Goal: Book appointment/travel/reservation

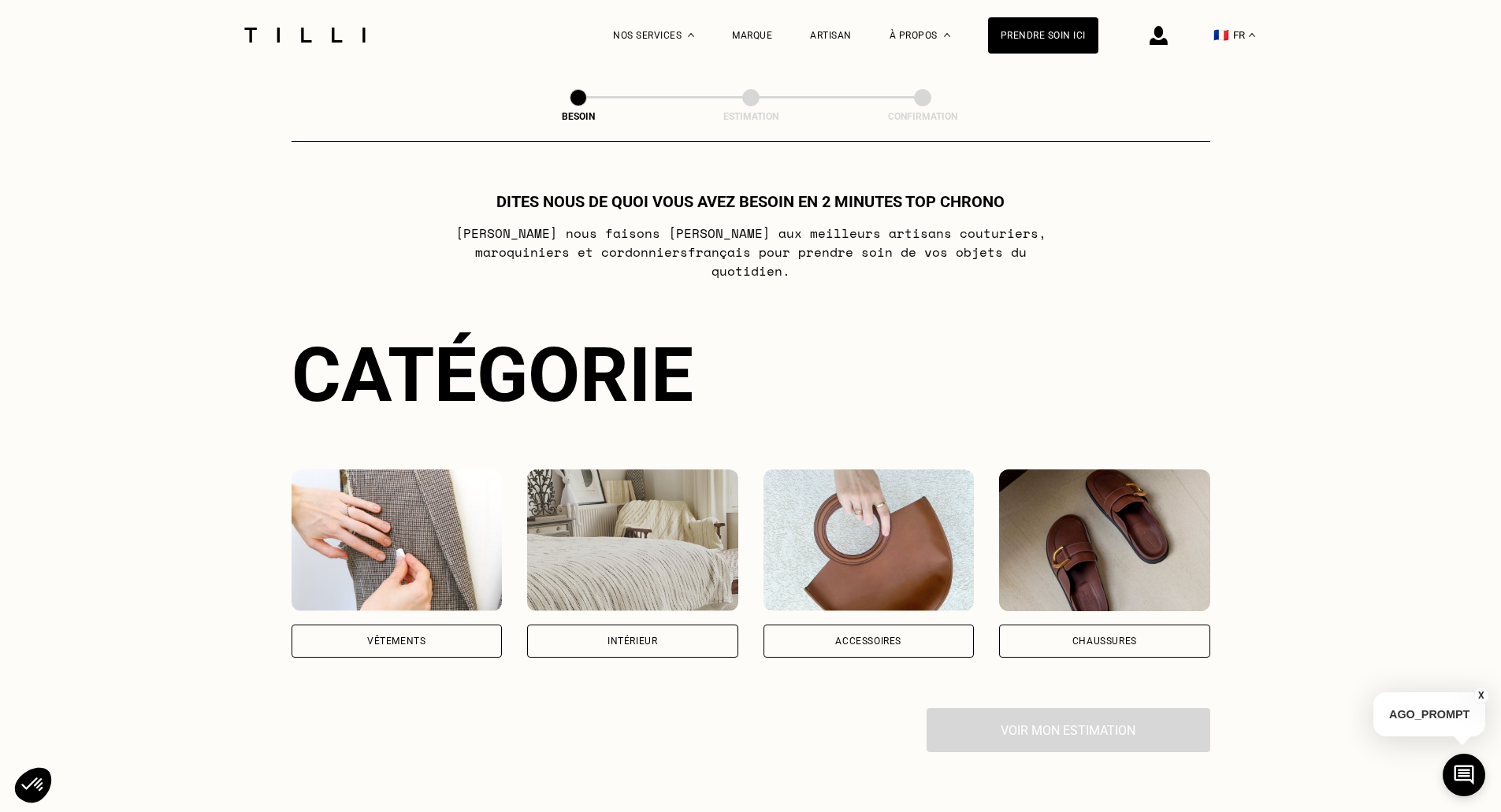
click at [626, 636] on div "Intérieur" at bounding box center [633, 641] width 50 height 10
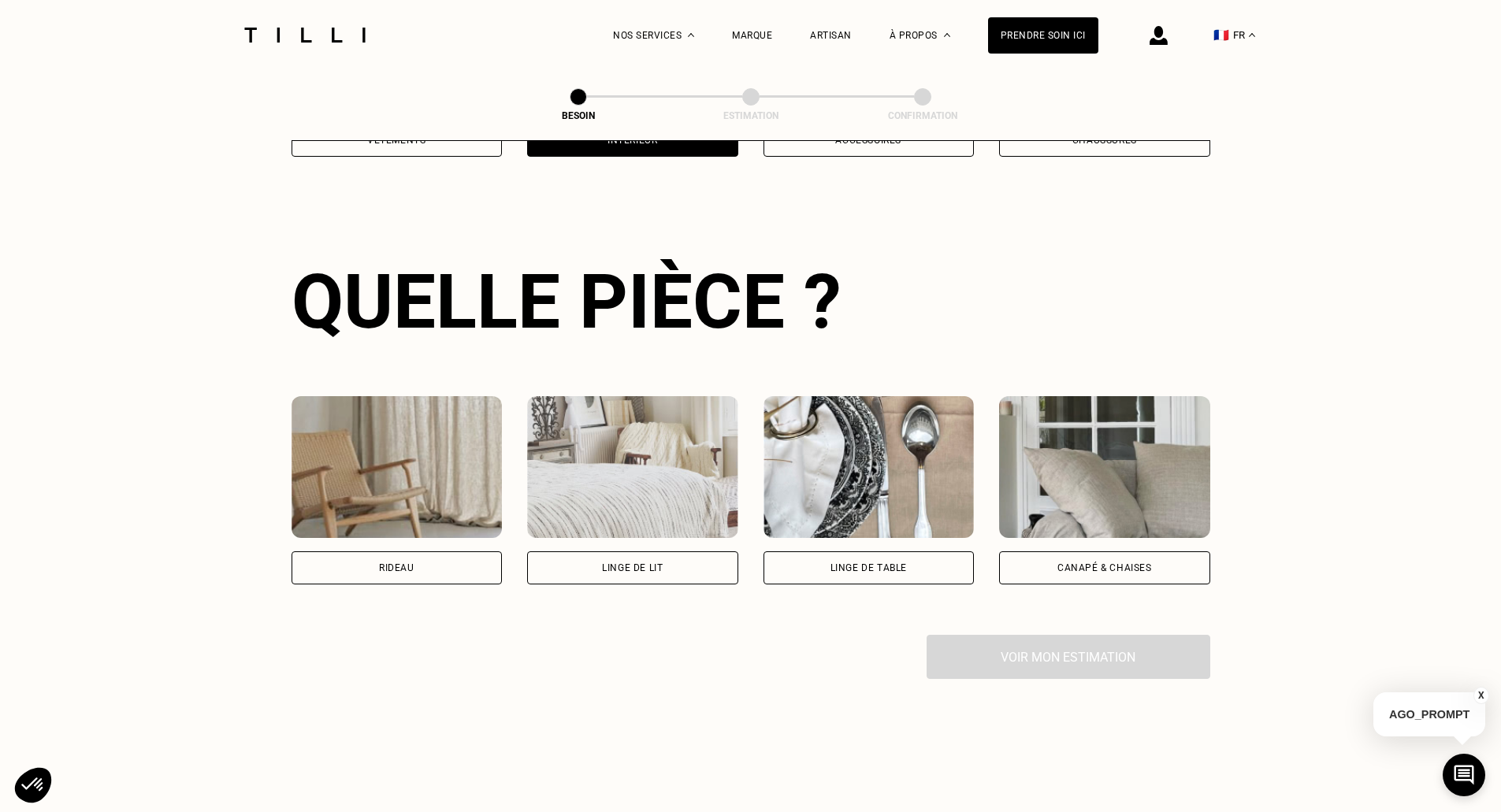
scroll to position [515, 0]
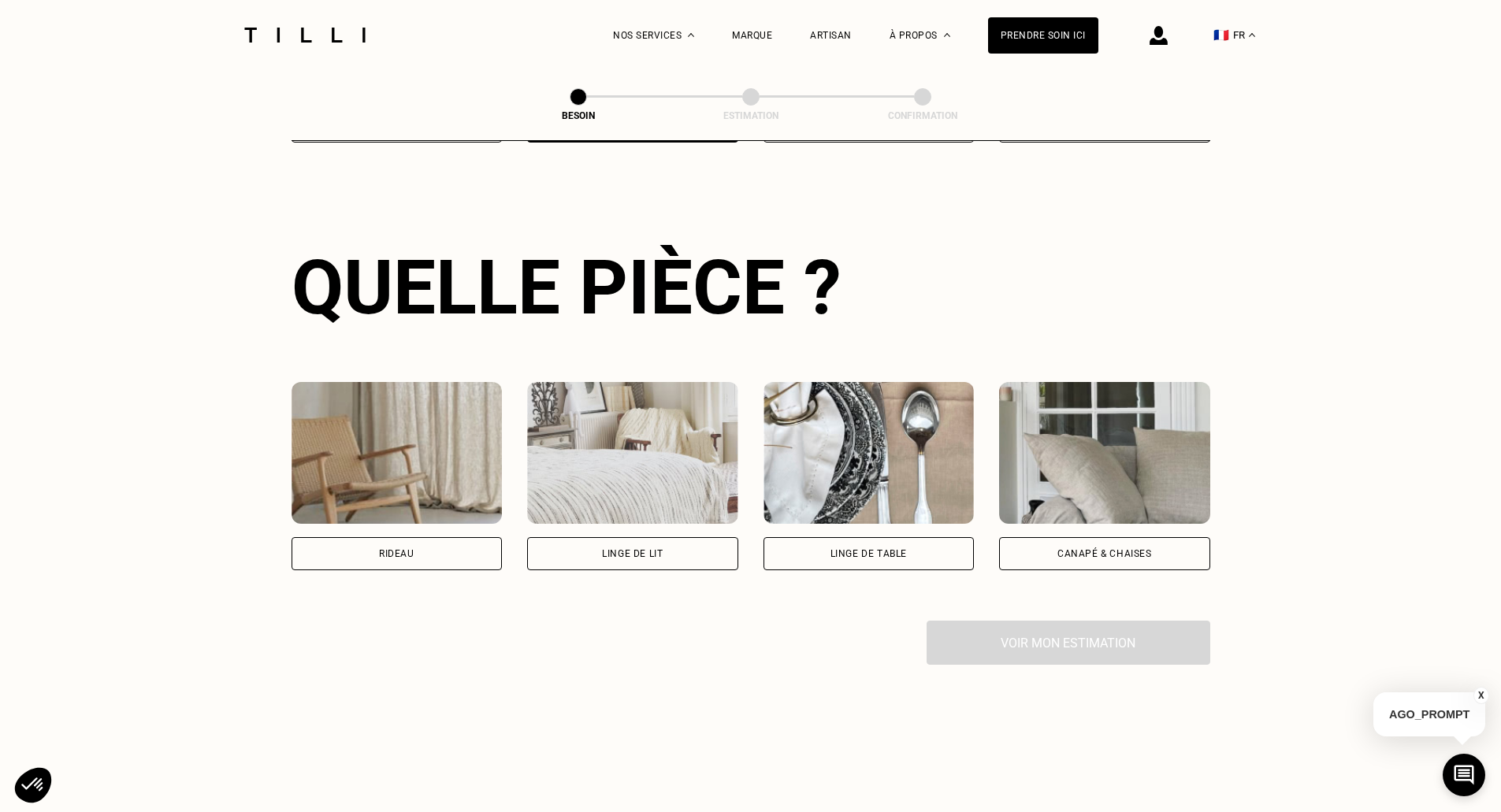
click at [457, 544] on div "Rideau" at bounding box center [398, 553] width 211 height 33
select select "FR"
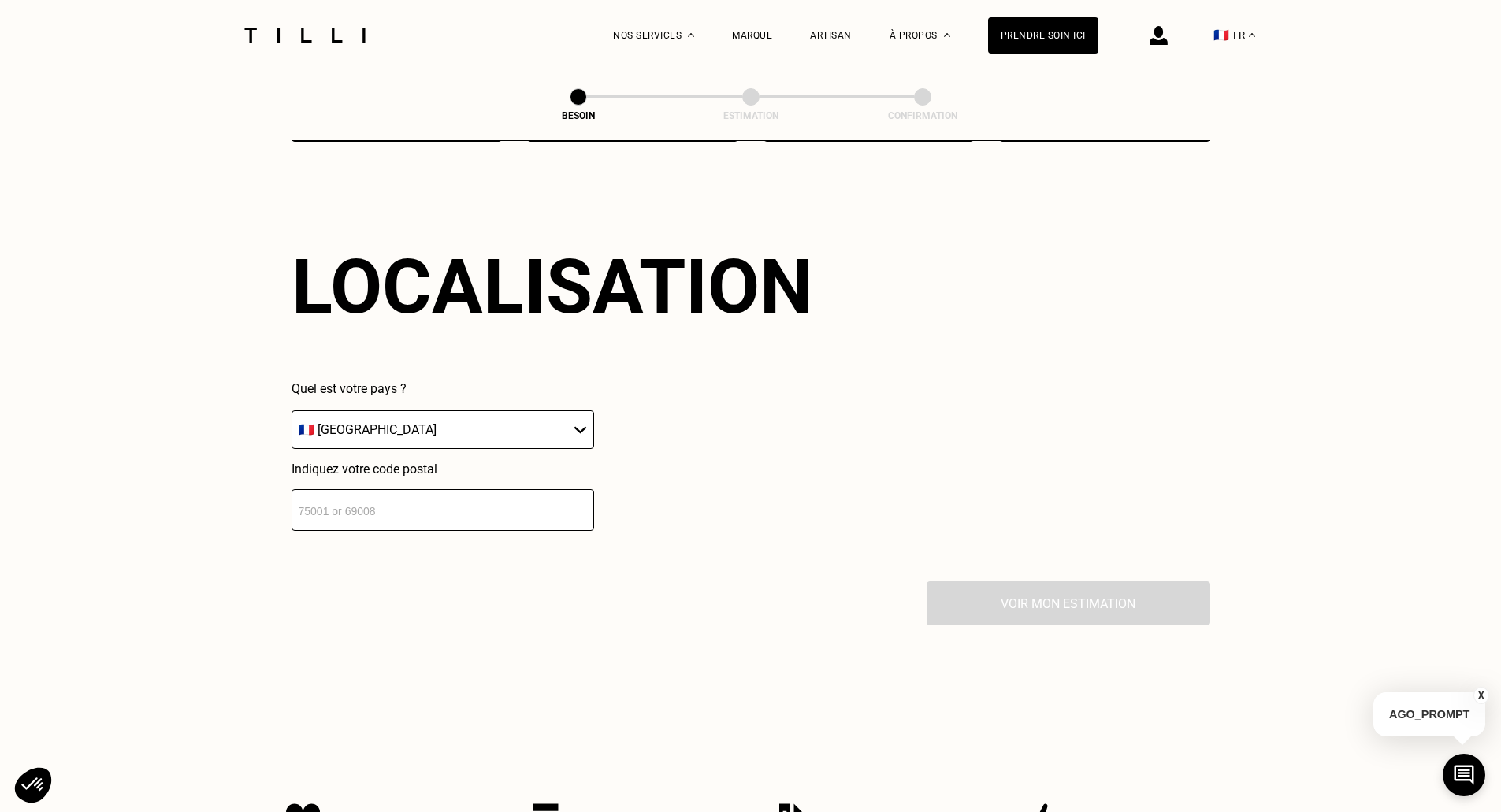
scroll to position [1084, 0]
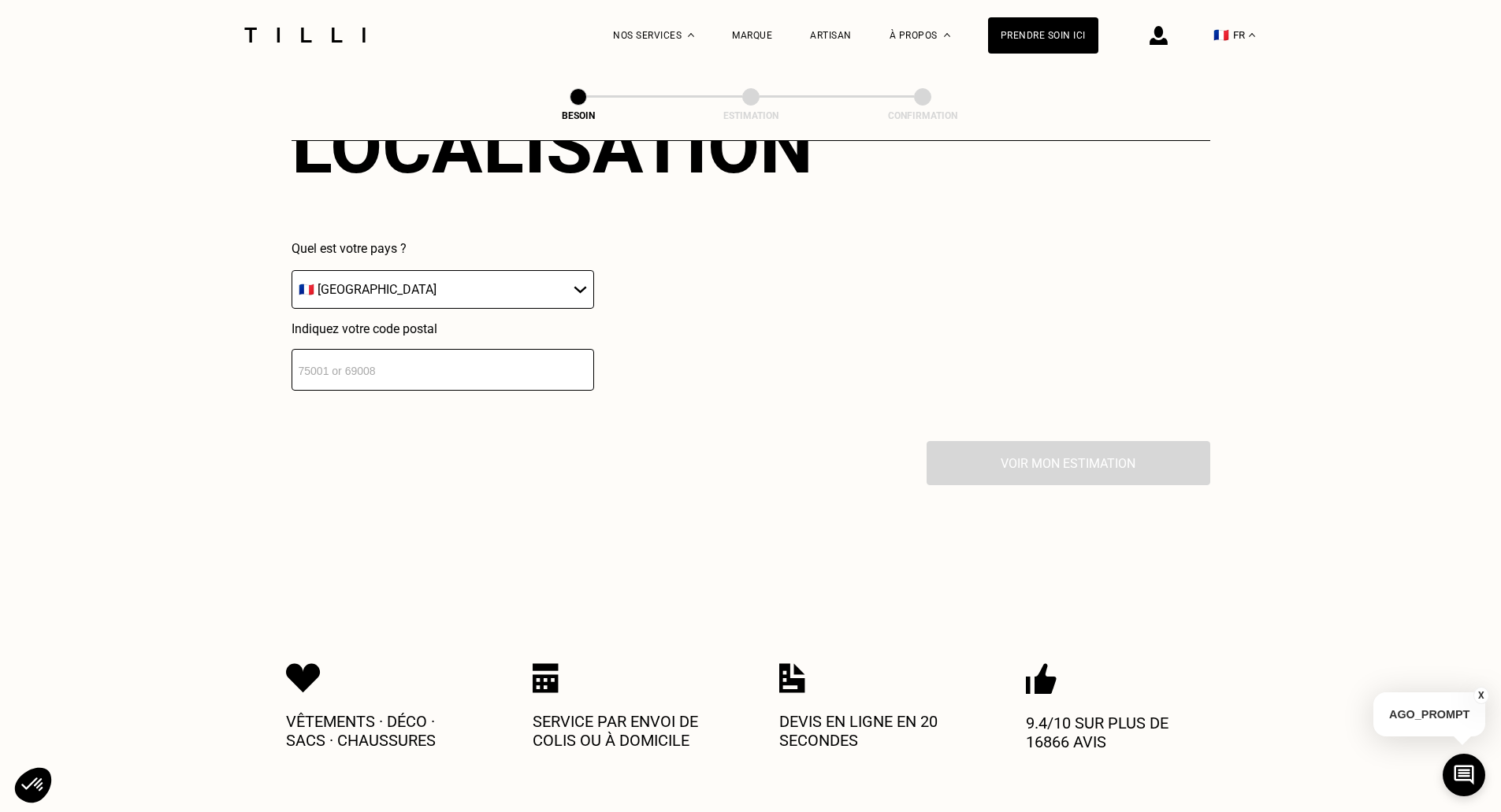
click at [395, 363] on input "number" at bounding box center [443, 369] width 303 height 41
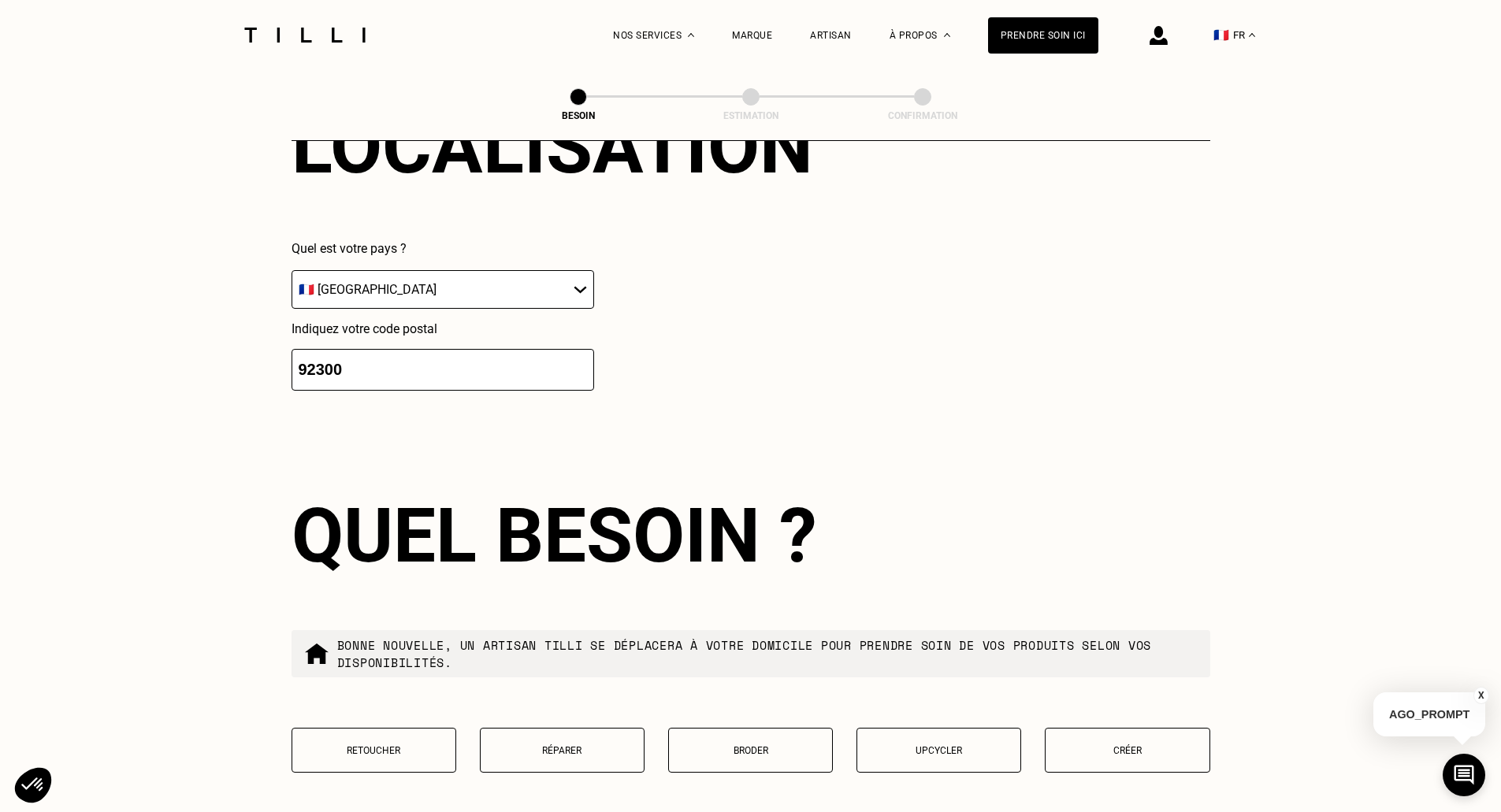
scroll to position [1336, 0]
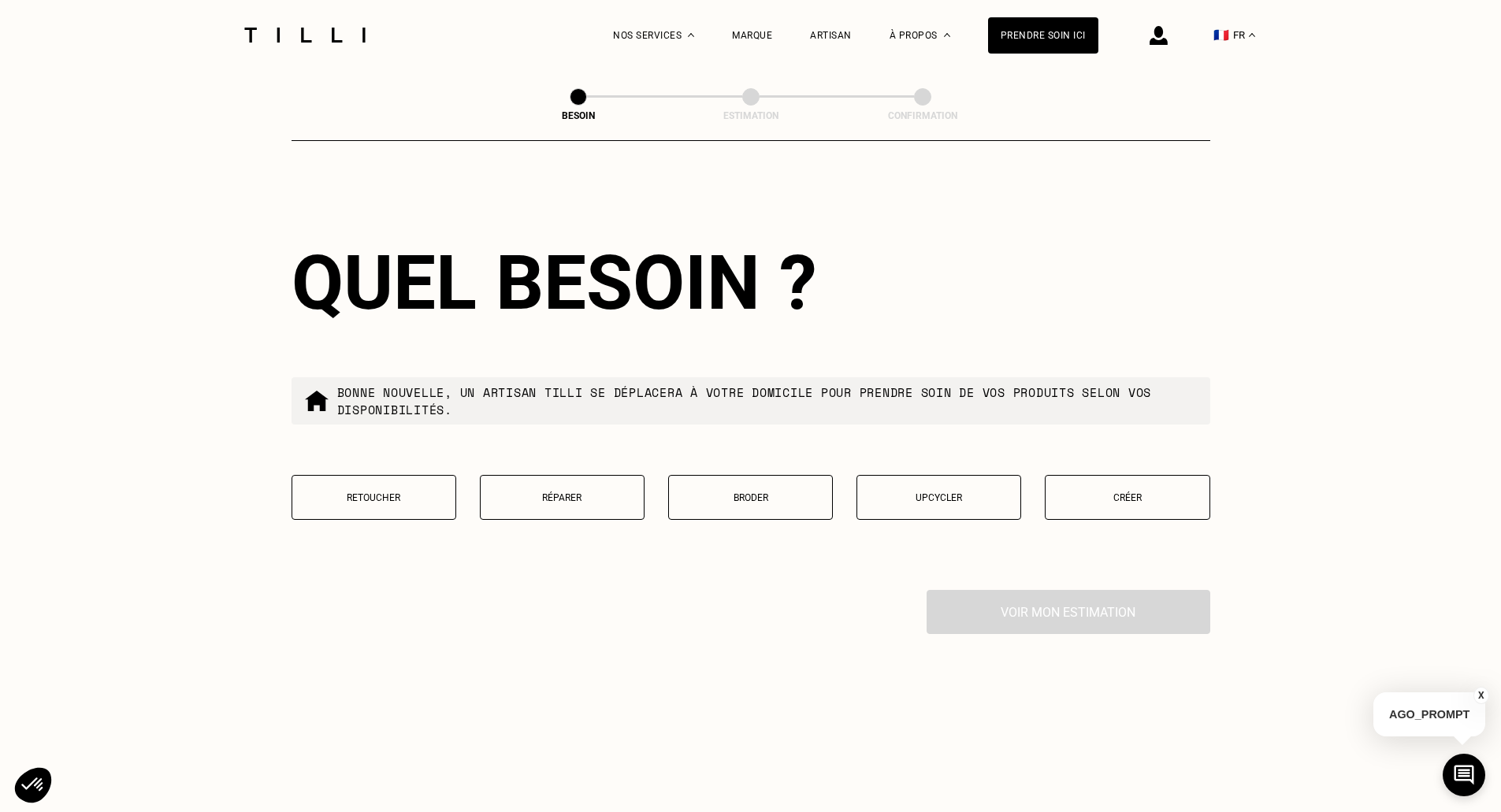
type input "92300"
click at [351, 492] on p "Retoucher" at bounding box center [374, 497] width 147 height 11
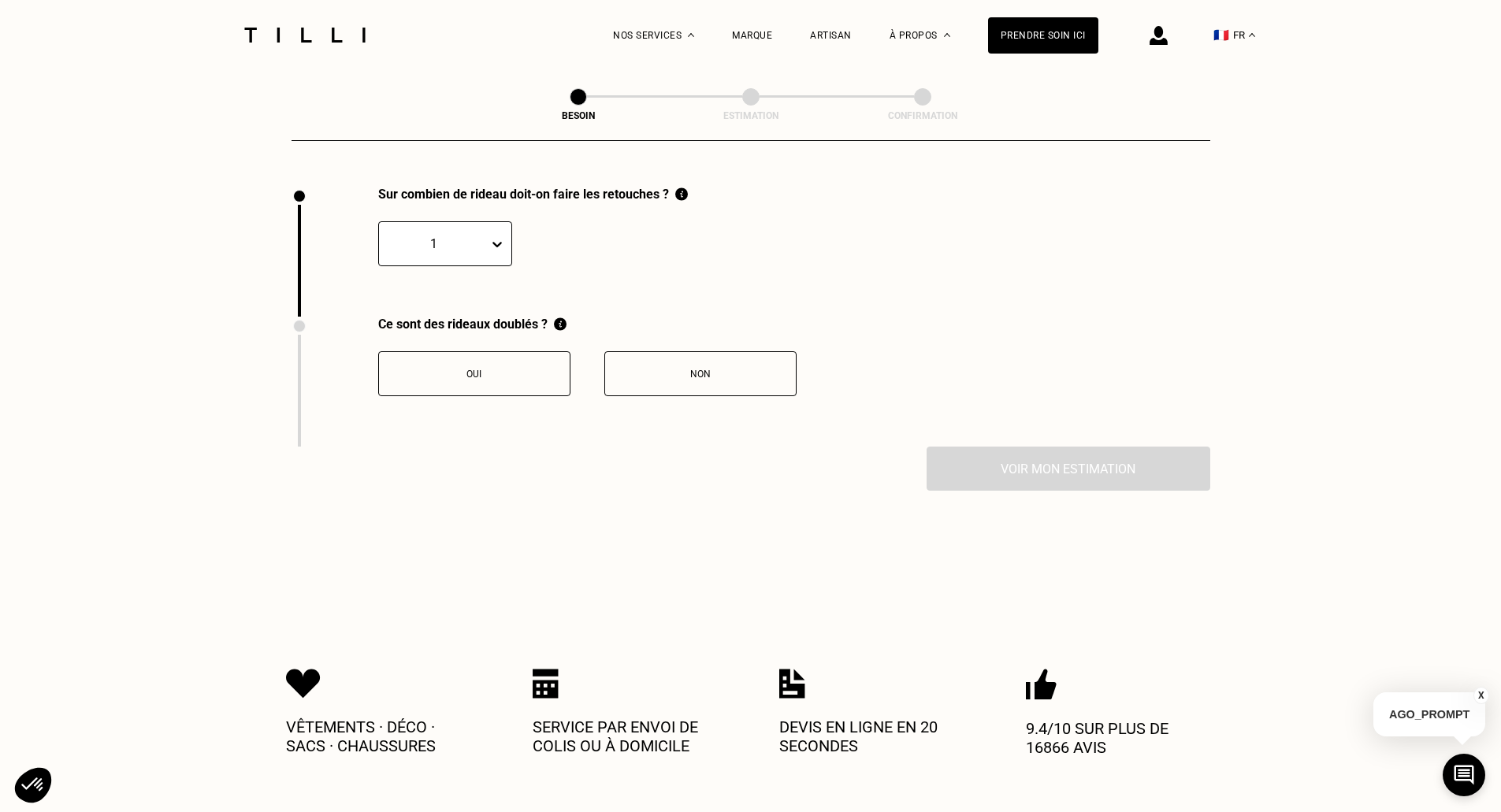
scroll to position [1740, 0]
click at [474, 250] on div "1" at bounding box center [445, 243] width 133 height 45
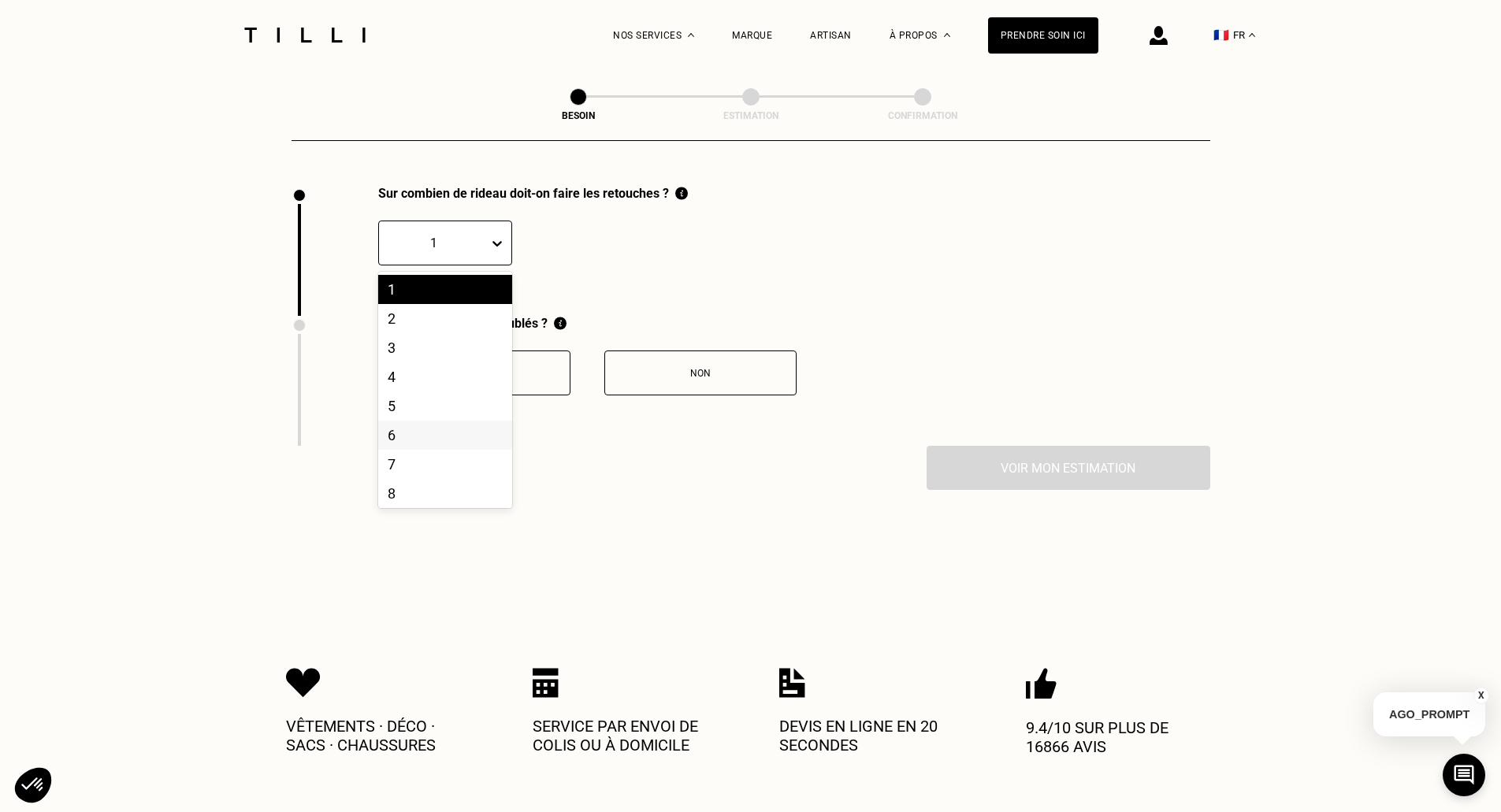
click at [427, 429] on div "6" at bounding box center [445, 435] width 133 height 29
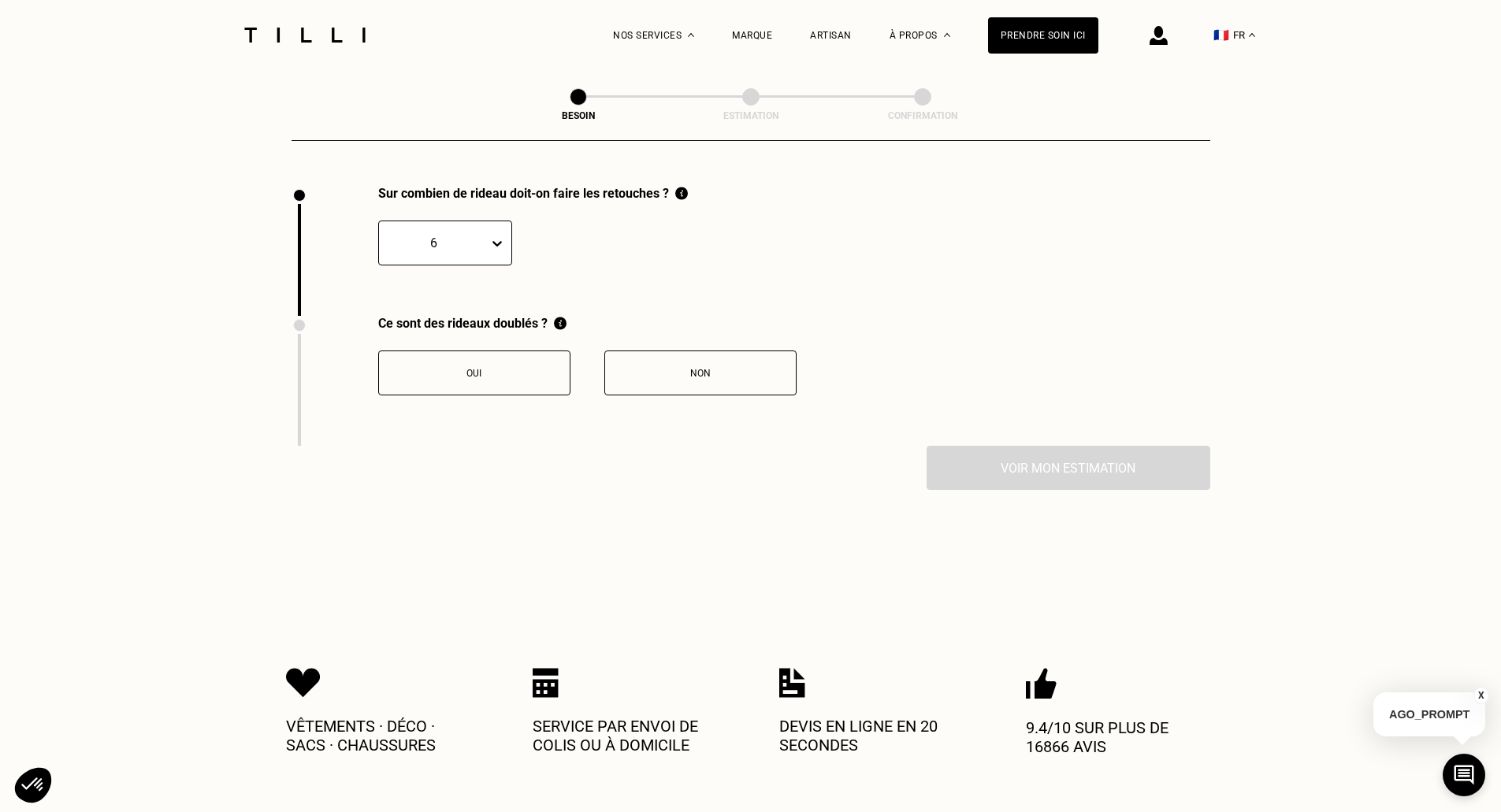
click at [735, 368] on div "Non" at bounding box center [700, 372] width 175 height 11
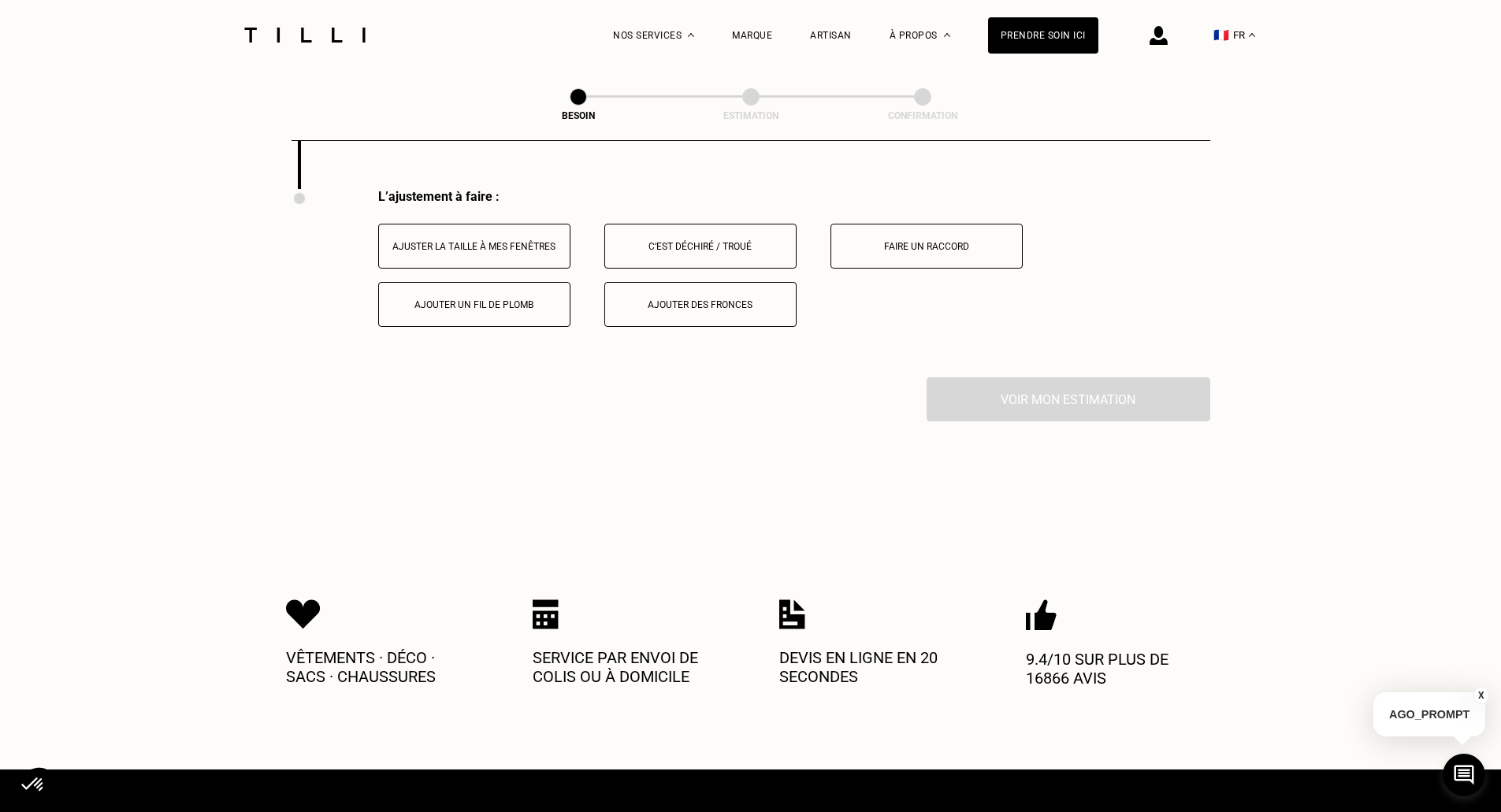
scroll to position [2000, 0]
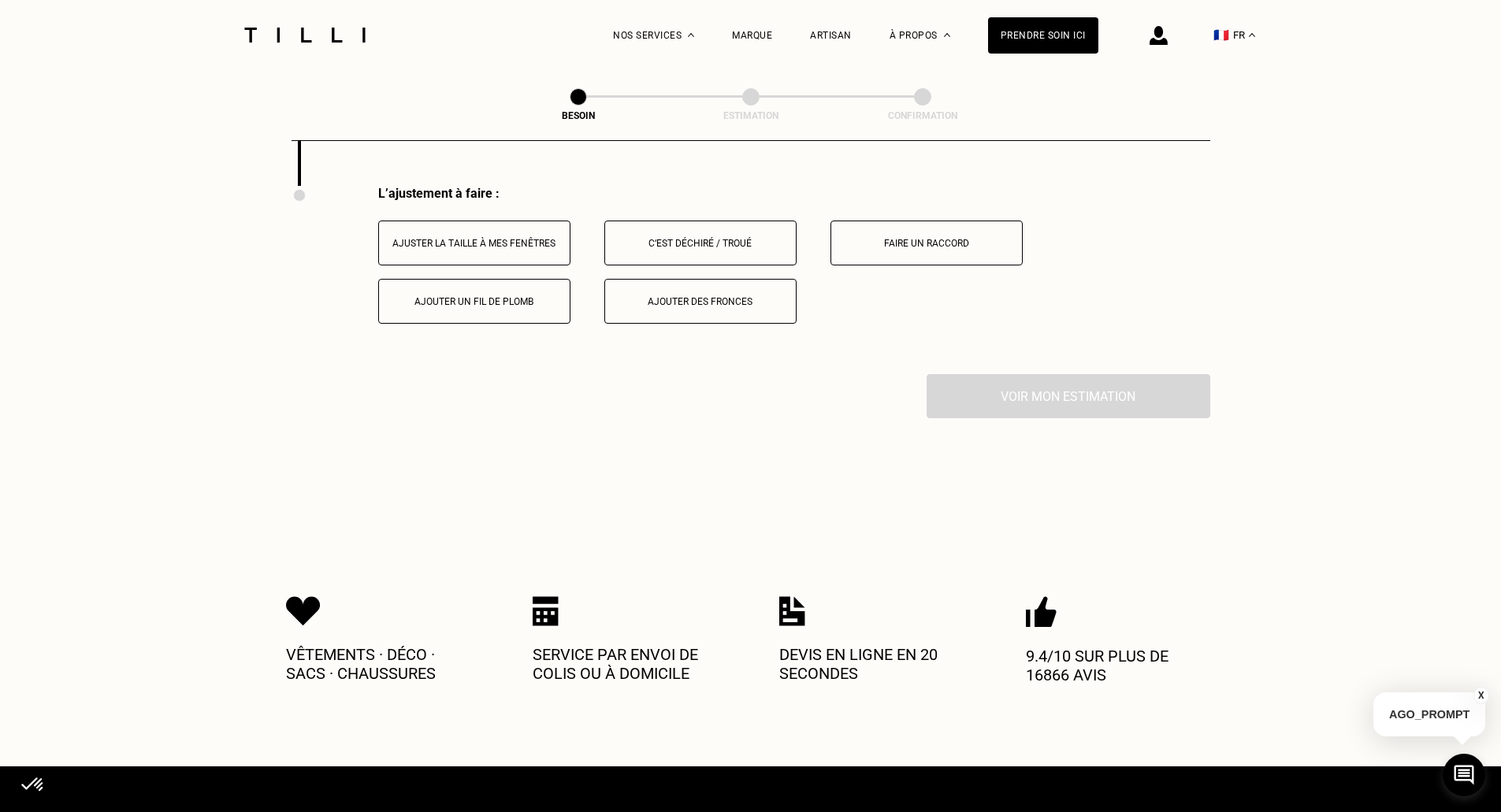
click at [485, 238] on div "Ajuster la taille à mes fenêtres" at bounding box center [474, 243] width 175 height 11
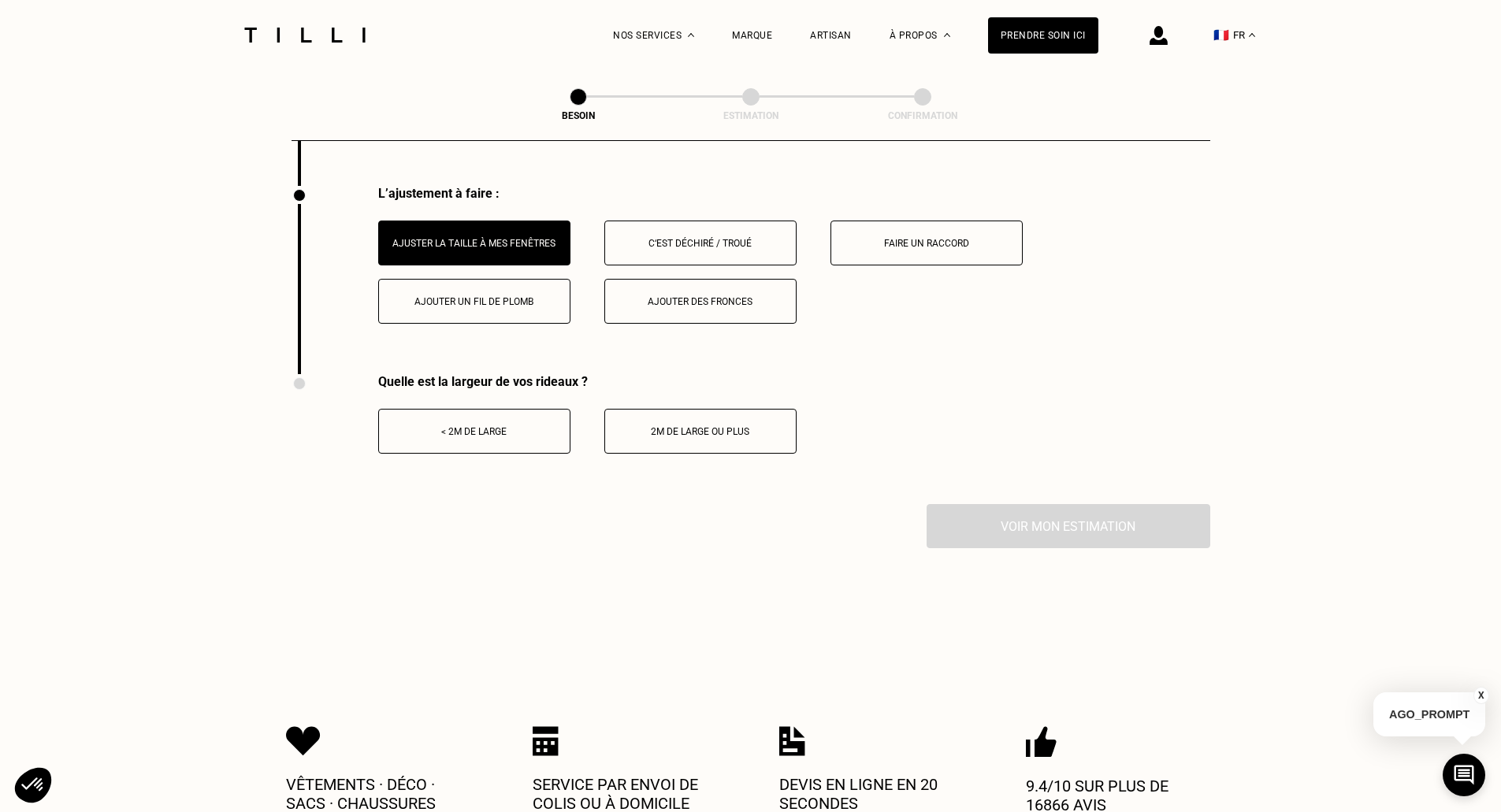
click at [478, 427] on button "< 2m de large" at bounding box center [474, 431] width 192 height 45
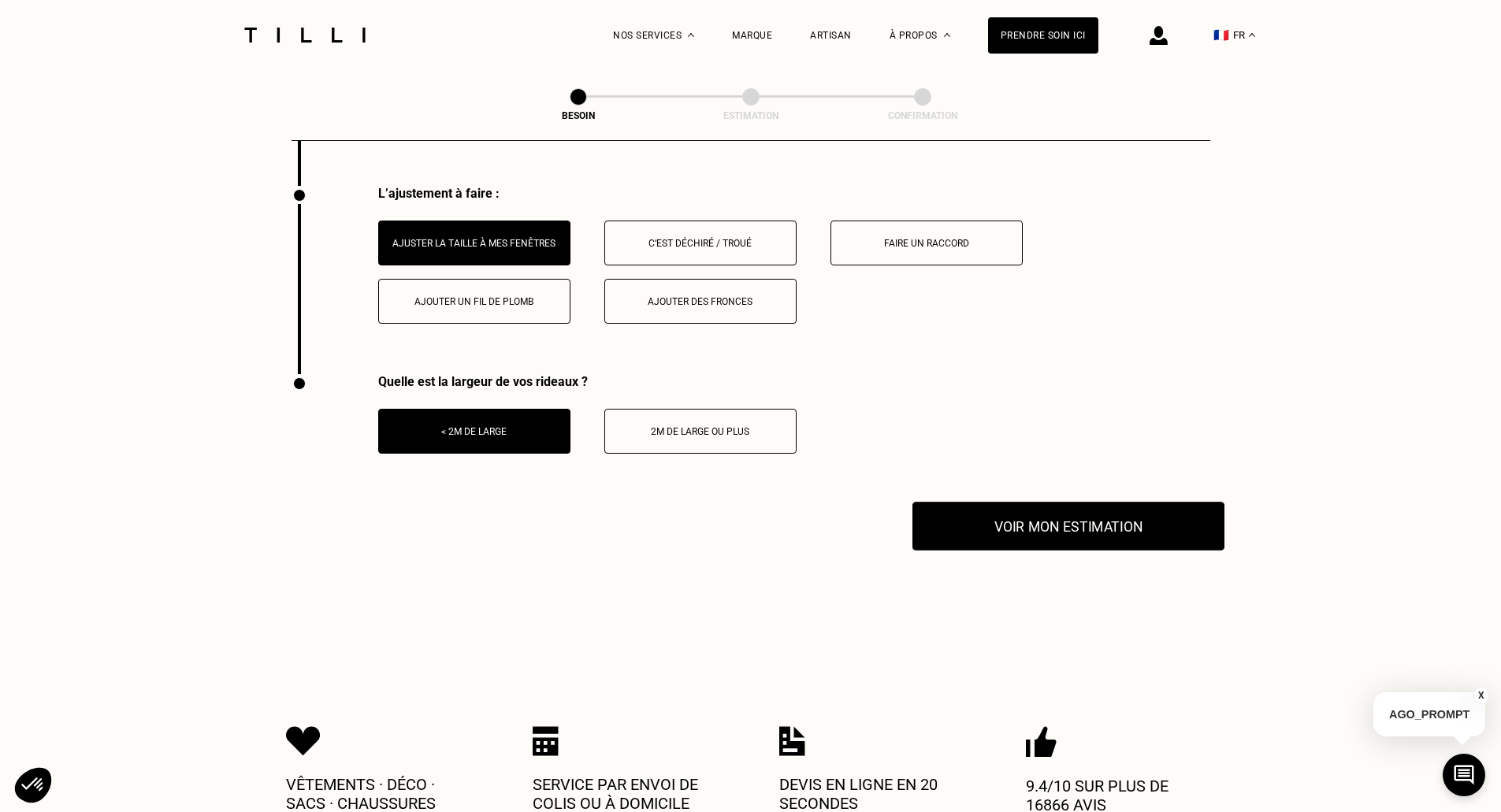
click at [1005, 511] on button "Voir mon estimation" at bounding box center [1068, 526] width 312 height 49
